Goal: Task Accomplishment & Management: Use online tool/utility

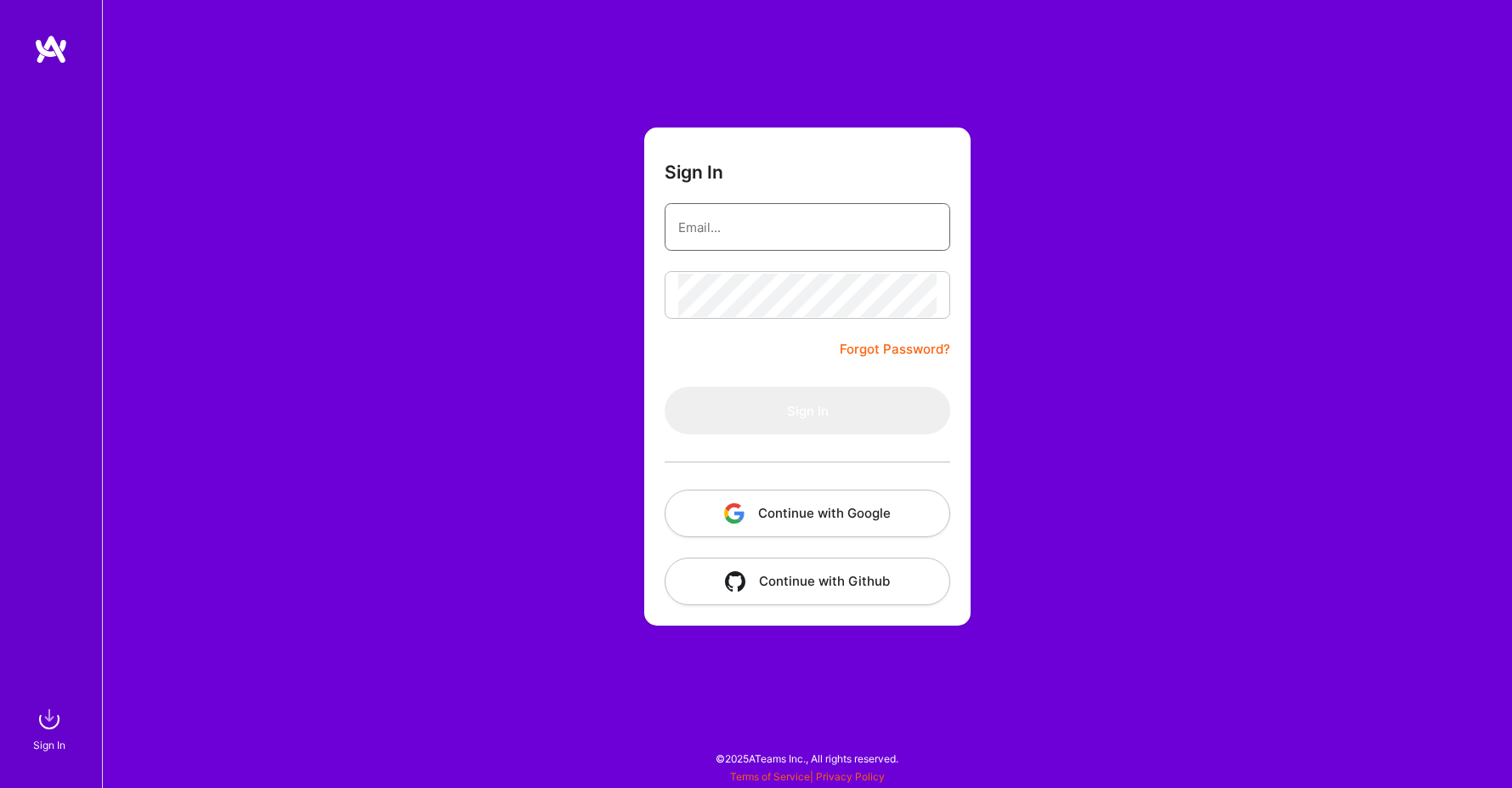
type input "[PERSON_NAME][EMAIL_ADDRESS][DOMAIN_NAME]"
click at [808, 411] on button "Sign In" at bounding box center [807, 411] width 286 height 47
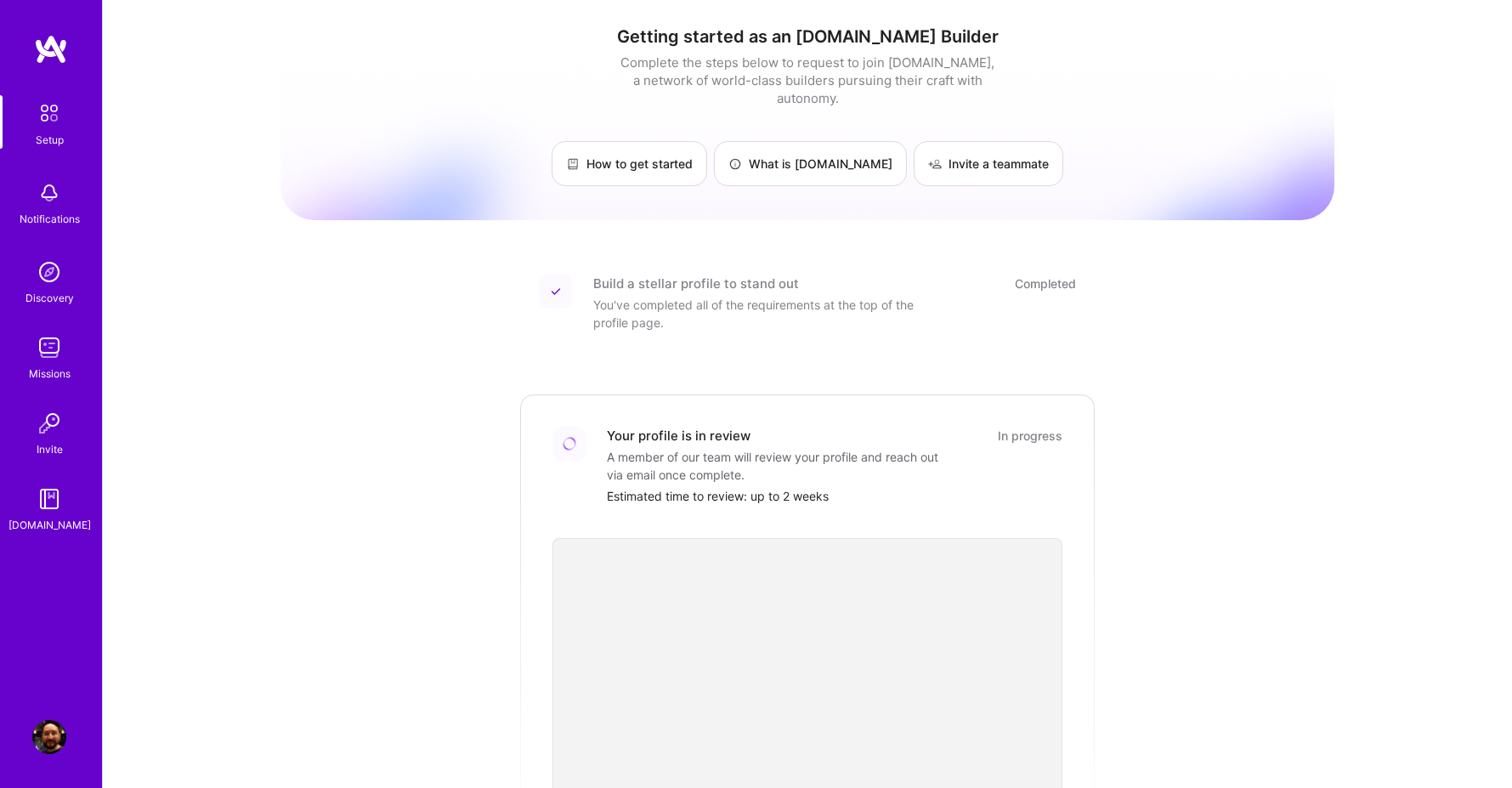
click at [50, 197] on img at bounding box center [49, 192] width 34 height 34
click at [47, 275] on img at bounding box center [49, 271] width 34 height 34
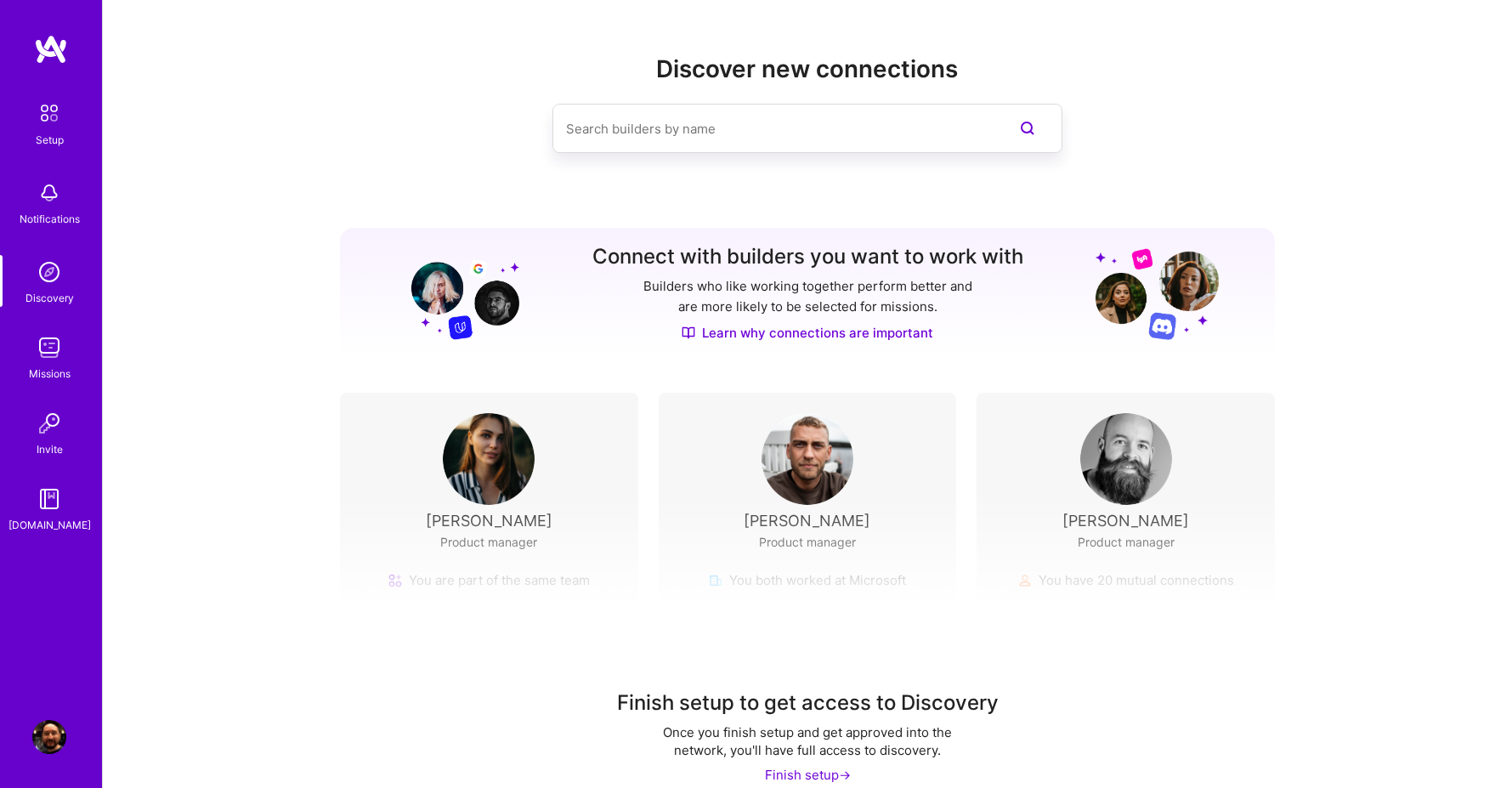
click at [48, 362] on img at bounding box center [49, 347] width 34 height 34
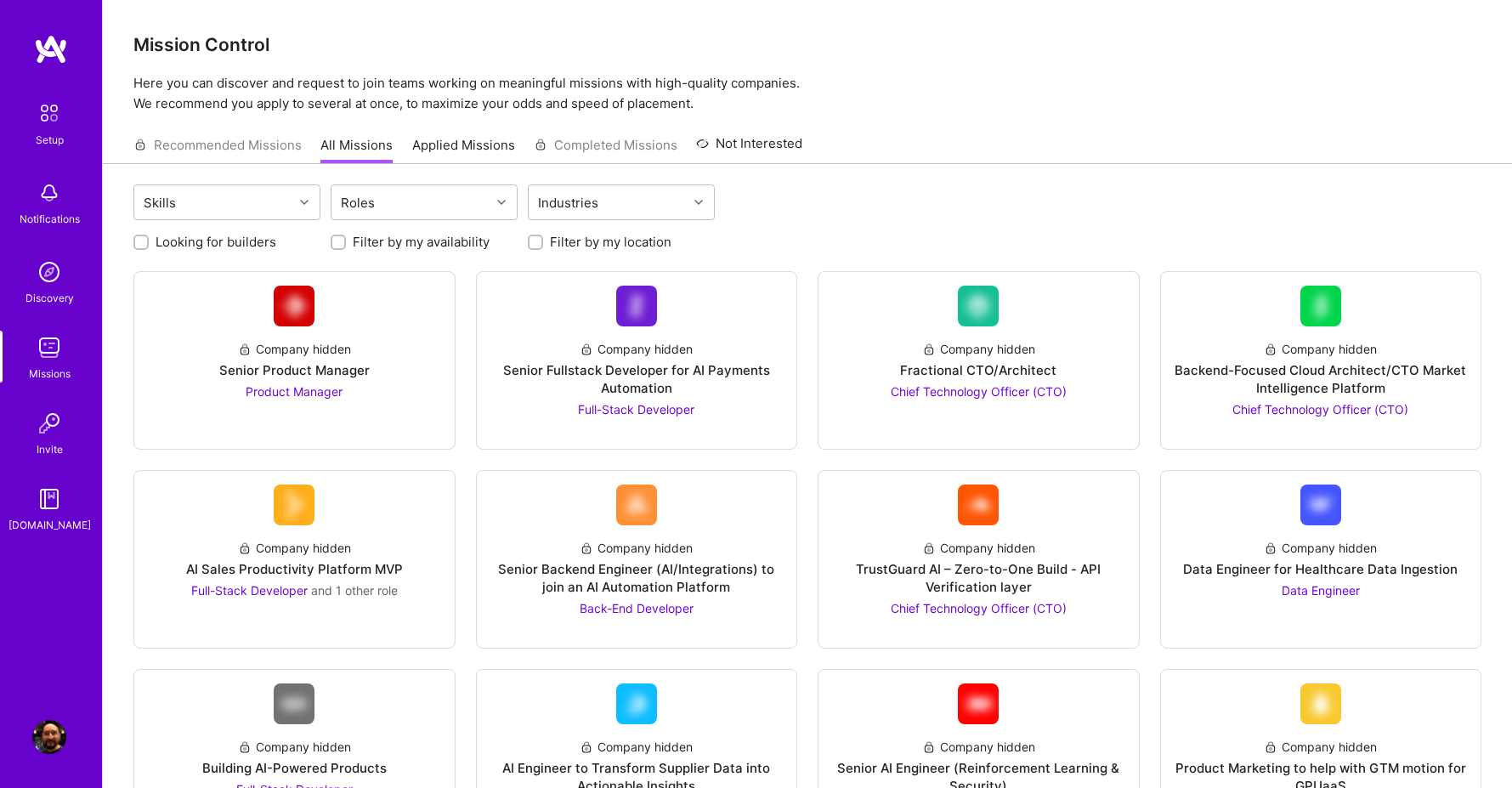
click at [451, 141] on link "Applied Missions" at bounding box center [463, 150] width 102 height 28
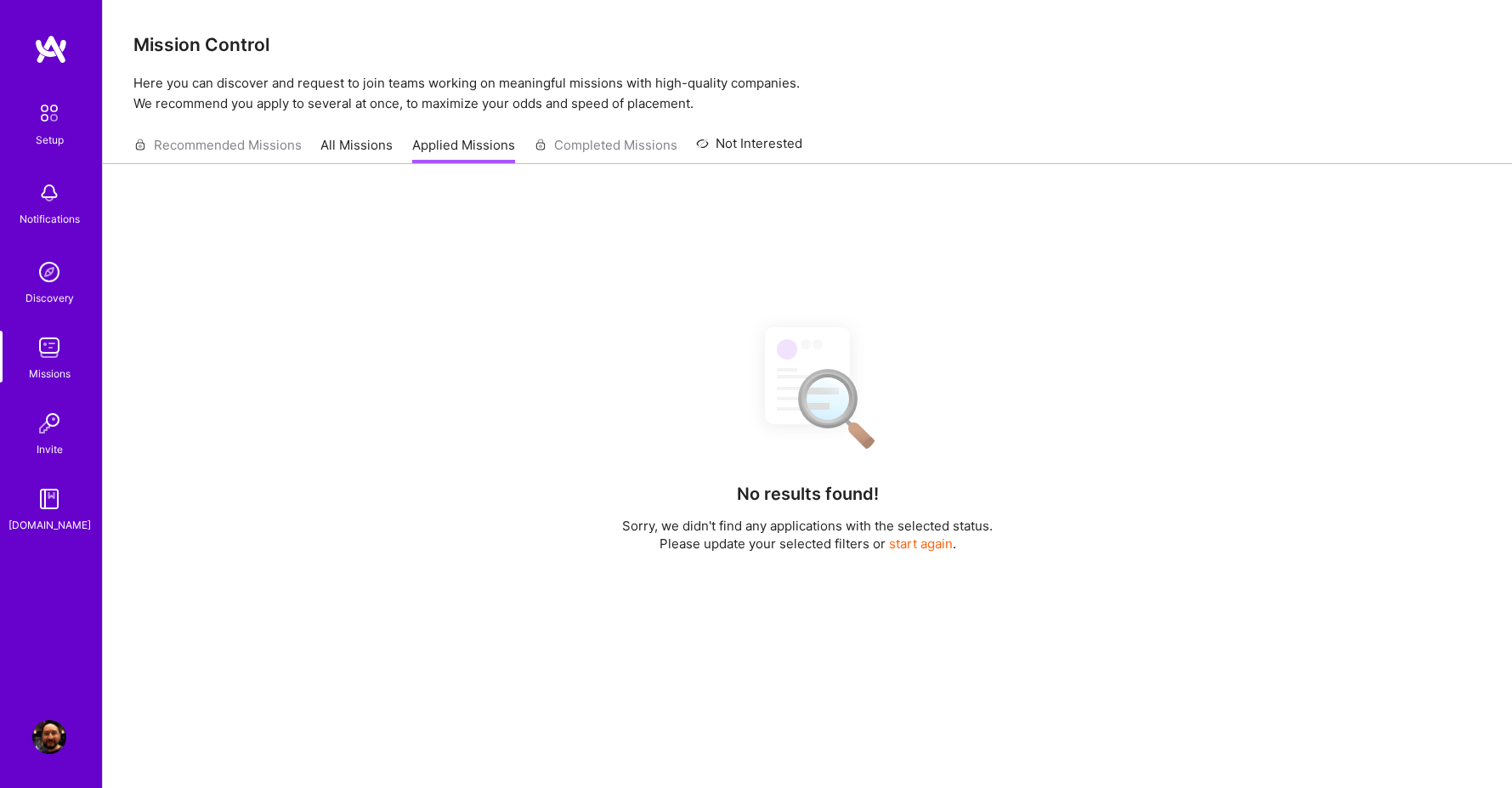
click at [759, 144] on link "Not Interested" at bounding box center [749, 149] width 106 height 31
click at [336, 145] on link "All Missions" at bounding box center [356, 150] width 73 height 28
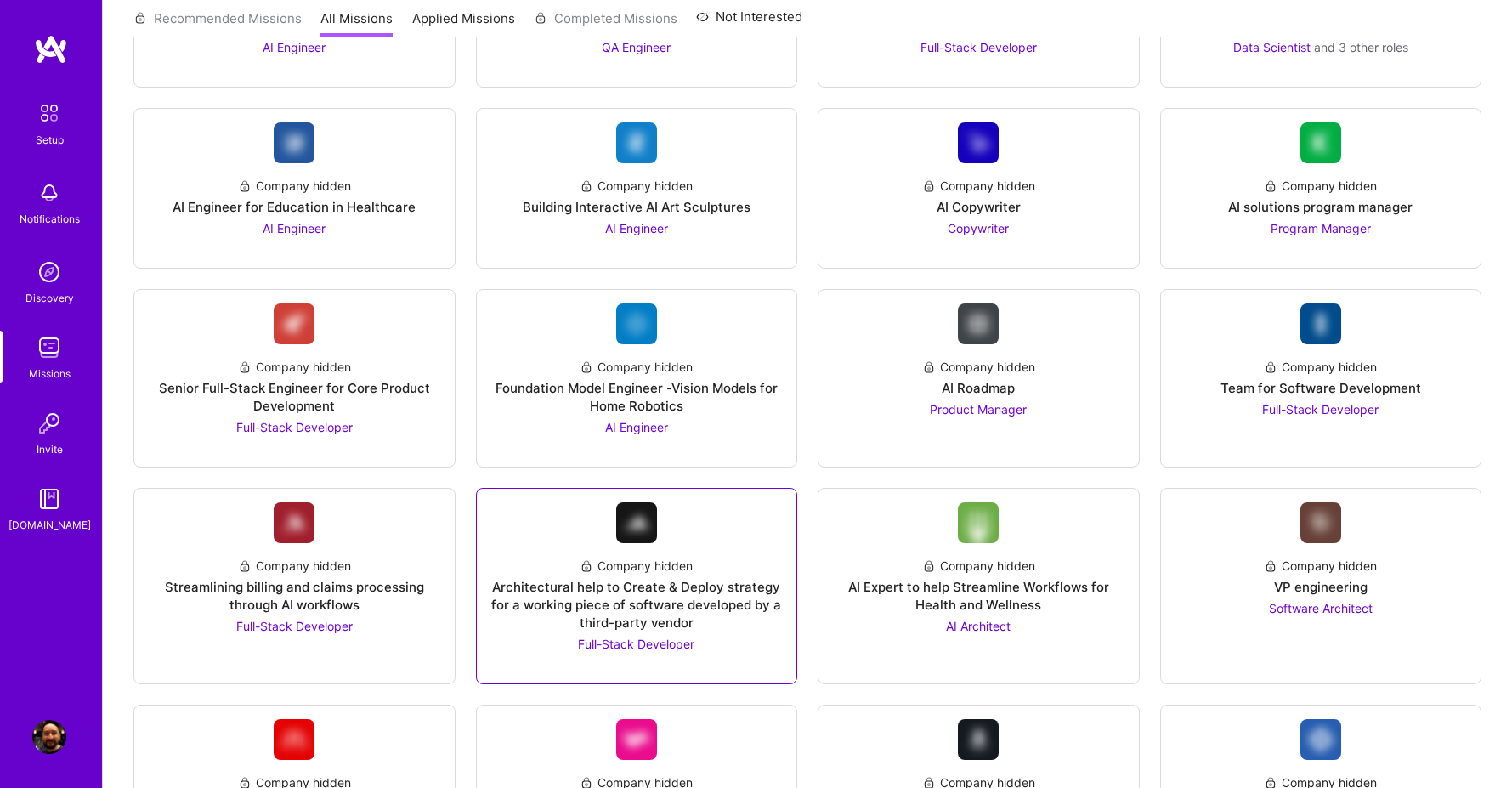
scroll to position [924, 0]
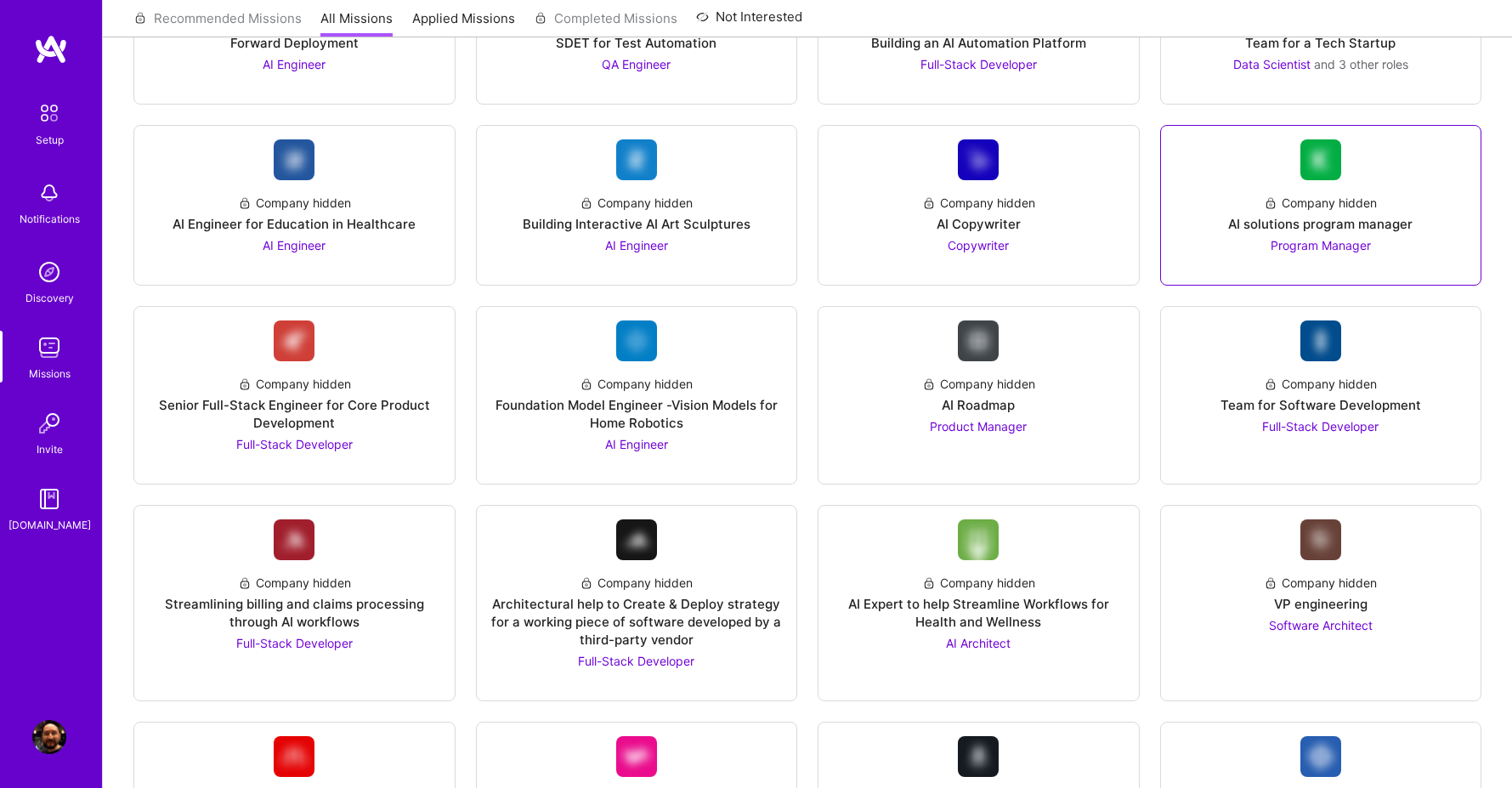
click at [1301, 244] on span "Program Manager" at bounding box center [1321, 245] width 101 height 15
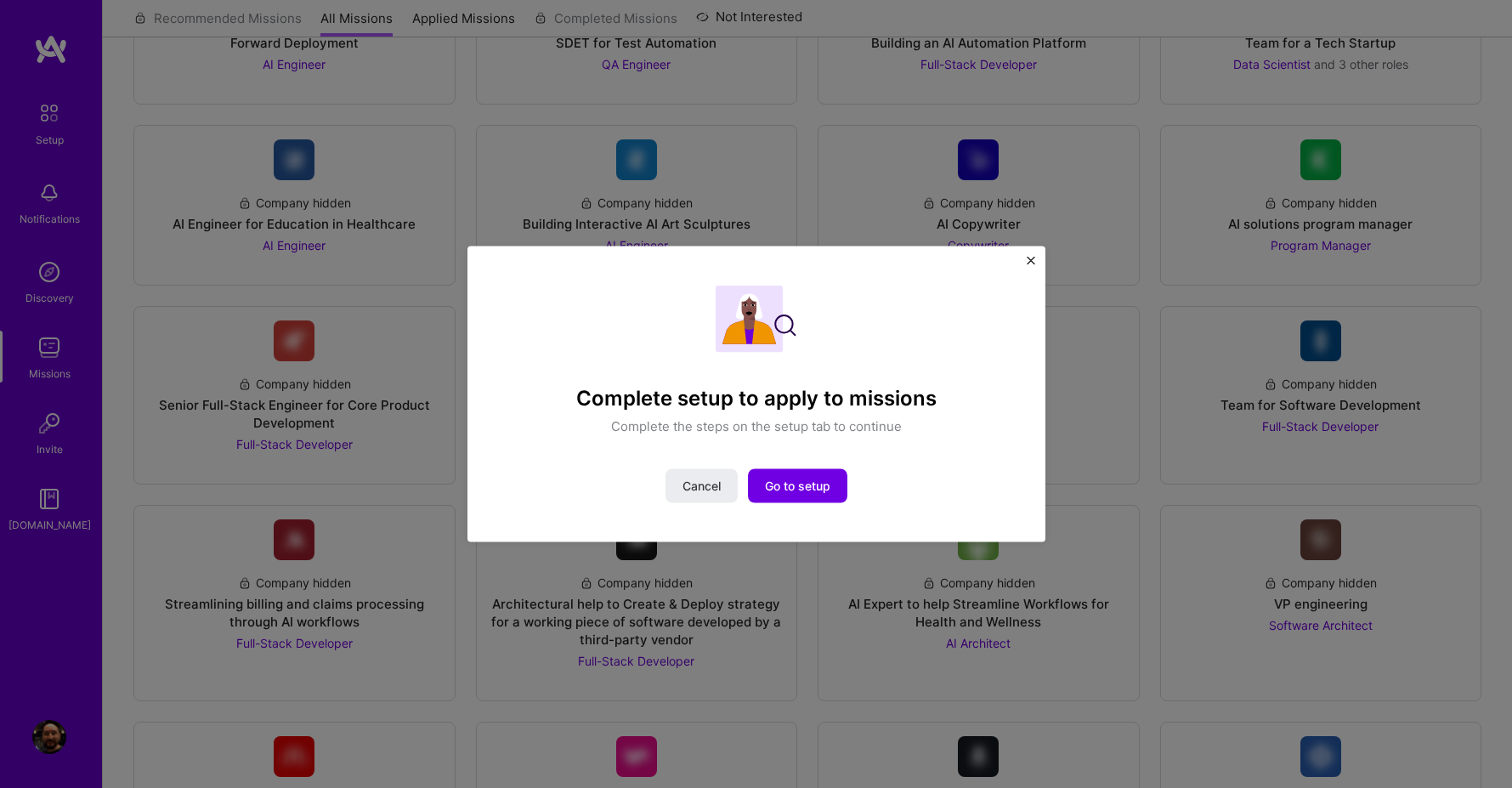
click at [1030, 260] on img "Close" at bounding box center [1030, 259] width 8 height 8
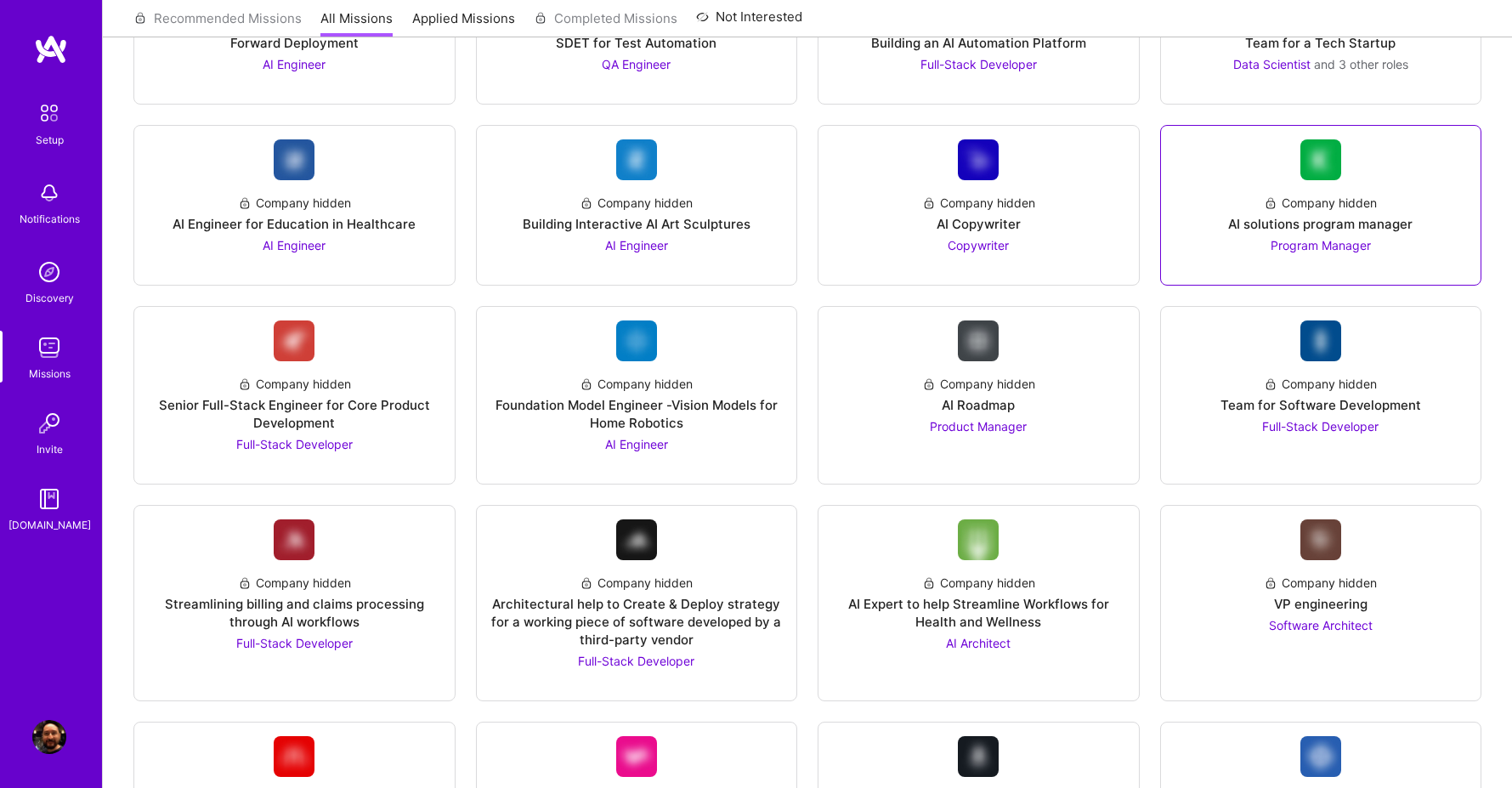
click at [1319, 151] on img at bounding box center [1320, 160] width 41 height 41
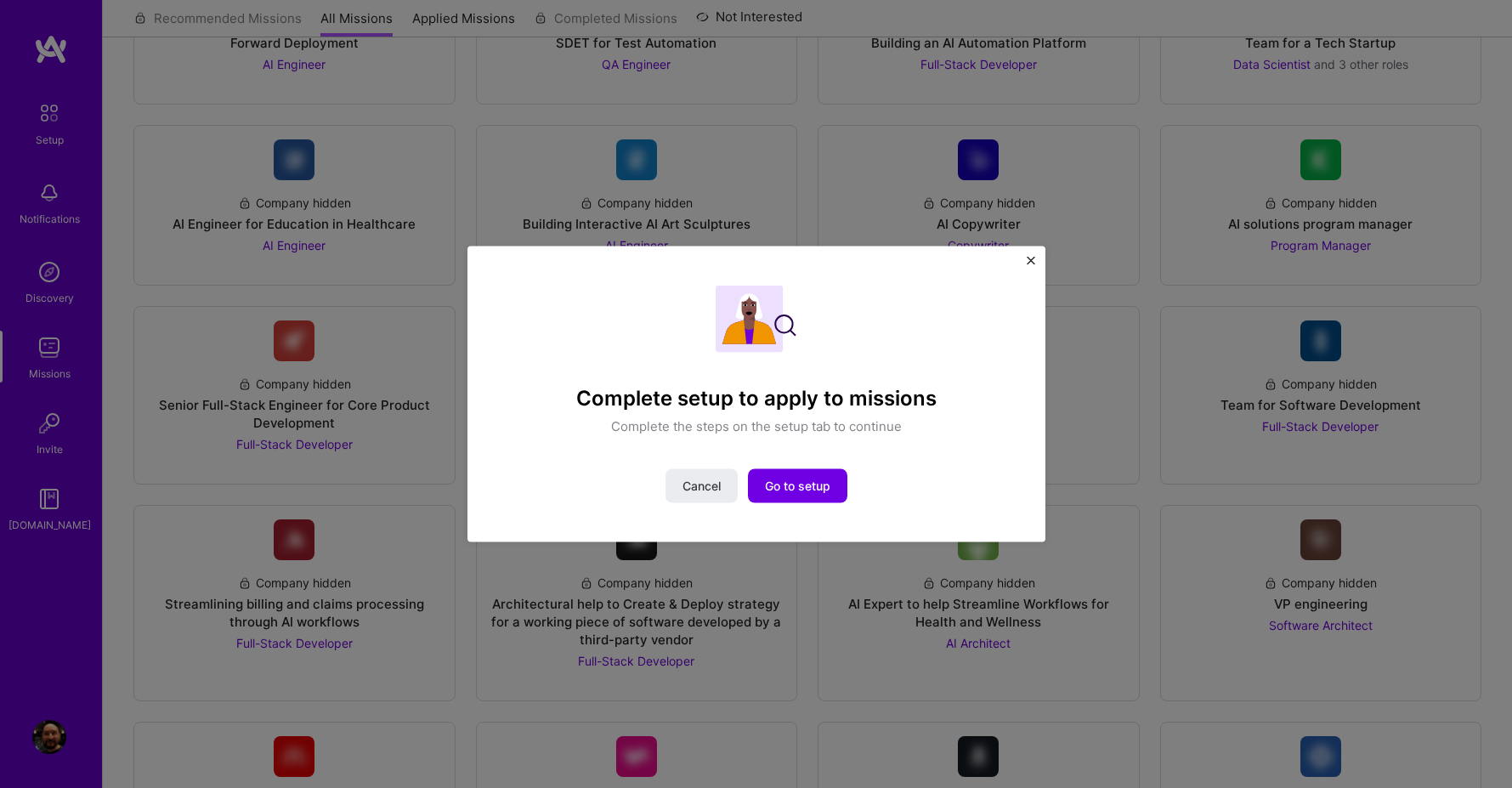
click at [1027, 261] on img "Close" at bounding box center [1030, 259] width 8 height 8
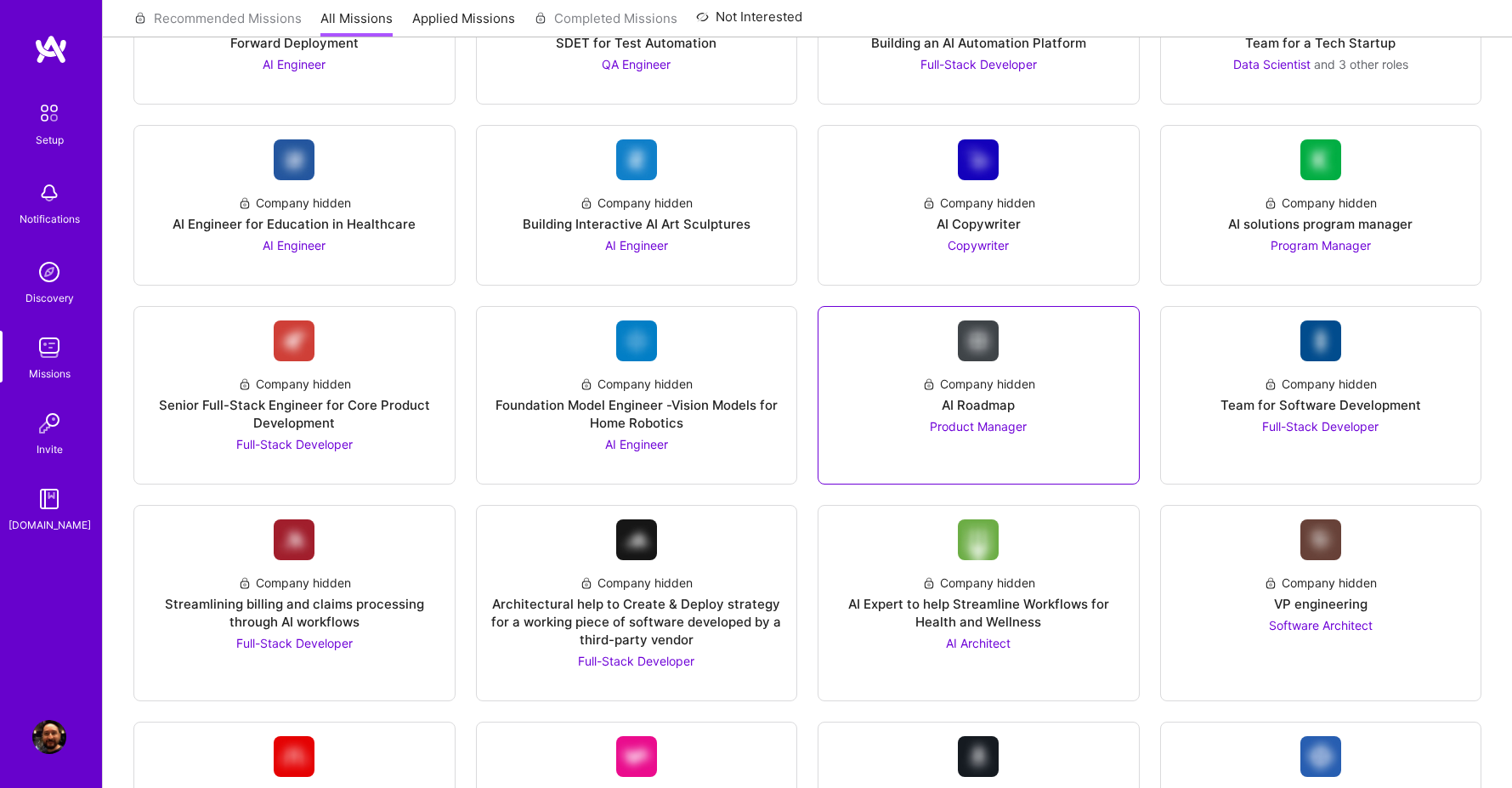
click at [1084, 399] on div "Company hidden AI Roadmap Product Manager" at bounding box center [978, 398] width 293 height 74
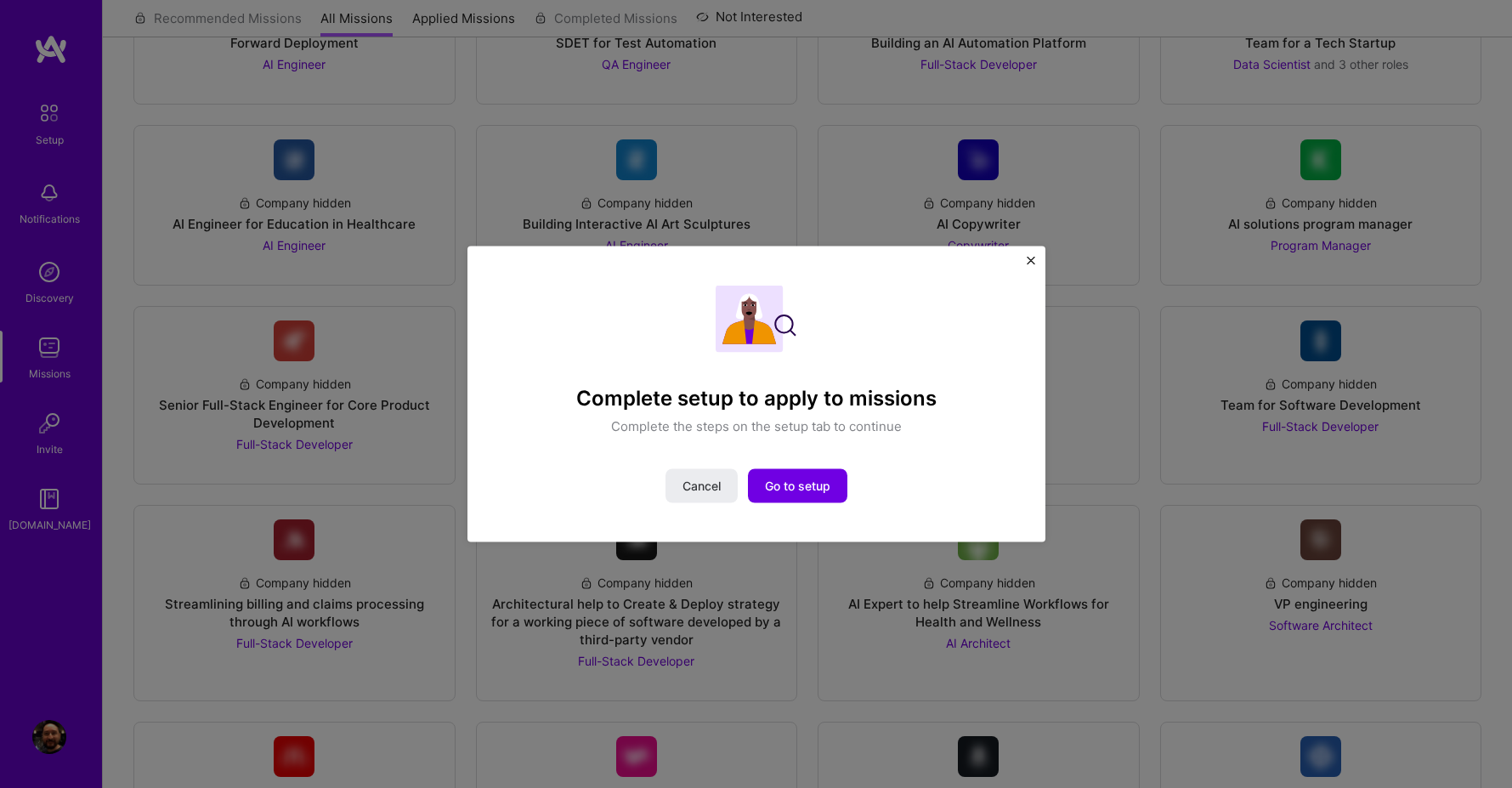
click at [1029, 258] on img "Close" at bounding box center [1030, 259] width 8 height 8
